Goal: Navigation & Orientation: Find specific page/section

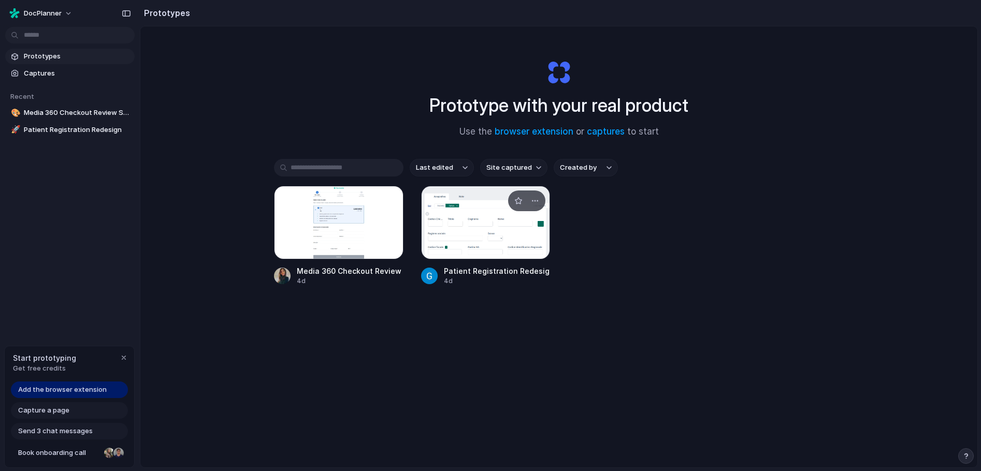
click at [506, 224] on div at bounding box center [486, 223] width 130 height 74
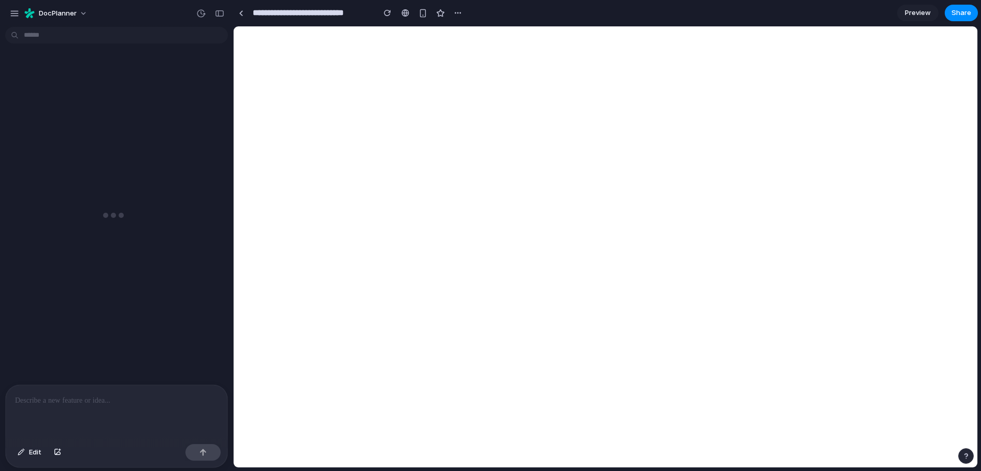
scroll to position [184, 0]
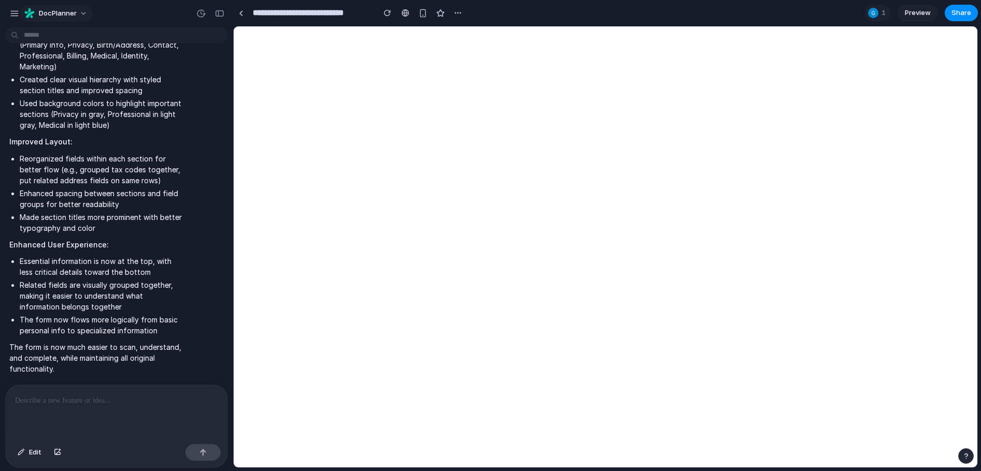
click at [66, 15] on span "DocPlanner" at bounding box center [58, 13] width 38 height 10
click at [47, 12] on div "Settings Invite members Change theme Sign out" at bounding box center [490, 235] width 981 height 471
click at [61, 12] on span "DocPlanner" at bounding box center [58, 13] width 38 height 10
click at [248, 11] on div "Settings Invite members Change theme Sign out" at bounding box center [490, 235] width 981 height 471
click at [241, 13] on div at bounding box center [241, 13] width 5 height 6
